Goal: Task Accomplishment & Management: Manage account settings

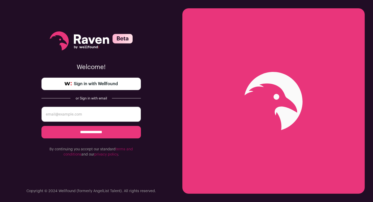
click at [69, 114] on input "email" at bounding box center [90, 113] width 99 height 15
click at [91, 82] on span "Sign in with Wellfound" at bounding box center [96, 84] width 44 height 6
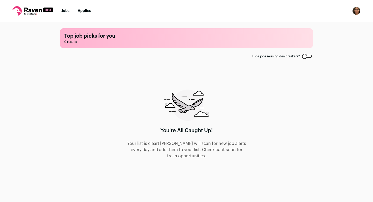
click at [66, 11] on link "Jobs" at bounding box center [65, 11] width 8 height 4
click at [65, 11] on link "Jobs" at bounding box center [65, 11] width 8 height 4
click at [83, 10] on link "Applied" at bounding box center [85, 11] width 14 height 4
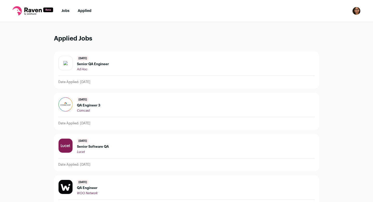
click at [66, 11] on link "Jobs" at bounding box center [65, 11] width 8 height 4
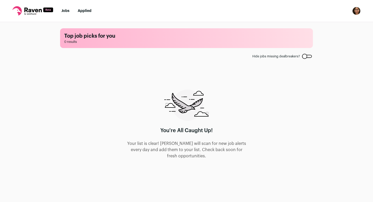
click at [51, 11] on rect at bounding box center [48, 10] width 10 height 5
click at [29, 12] on icon at bounding box center [32, 10] width 17 height 5
click at [359, 9] on img "Open dropdown" at bounding box center [356, 11] width 8 height 8
click at [327, 25] on link "Settings" at bounding box center [331, 24] width 57 height 12
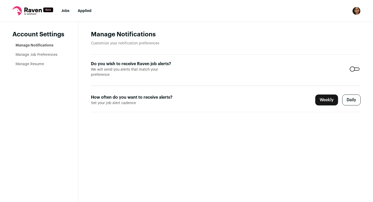
click at [30, 66] on li "Manage Resume" at bounding box center [41, 63] width 50 height 5
click at [25, 64] on link "Manage Resume" at bounding box center [30, 64] width 28 height 4
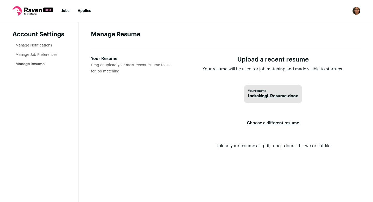
click at [270, 121] on label "Choose a different resume" at bounding box center [273, 123] width 52 height 15
click at [0, 0] on input "Your Resume Drag or upload your most recent resume to use for job matching." at bounding box center [0, 0] width 0 height 0
click at [356, 10] on img "Open dropdown" at bounding box center [356, 11] width 8 height 8
click at [318, 53] on button "Logout" at bounding box center [331, 51] width 57 height 12
